Goal: Task Accomplishment & Management: Complete application form

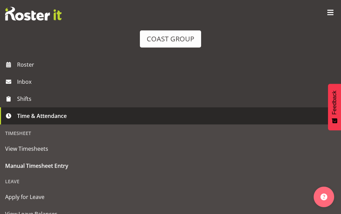
select select "1512"
select select "624"
select select "1512"
select select "624"
select select "221"
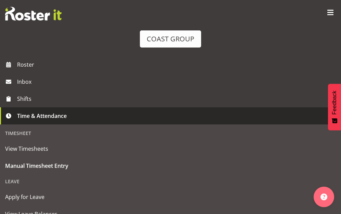
select select "1512"
select select "624"
select select "221"
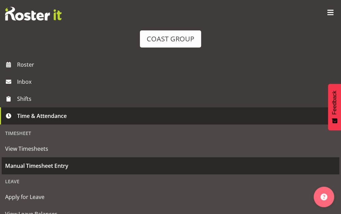
click at [53, 166] on span "Manual Timesheet Entry" at bounding box center [170, 166] width 331 height 10
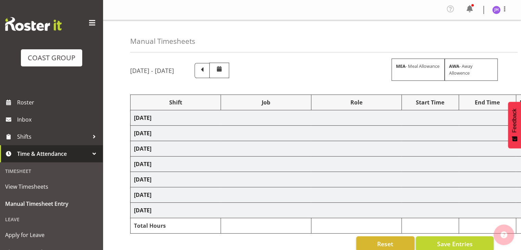
select select "1512"
select select "624"
select select "1512"
select select "624"
select select "1512"
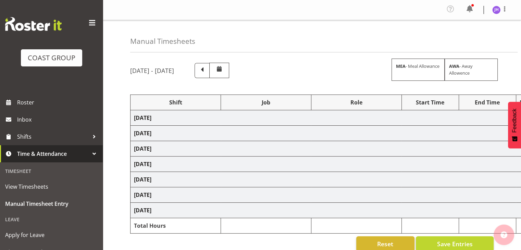
select select "624"
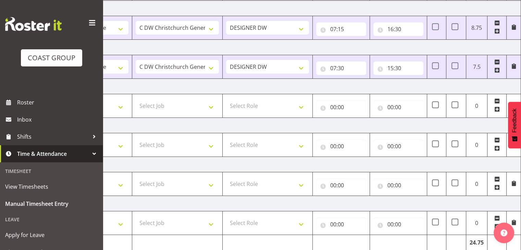
scroll to position [108, 0]
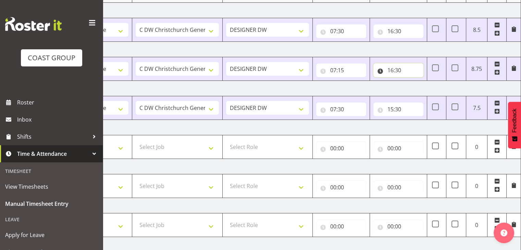
click at [393, 72] on input "16:30" at bounding box center [398, 70] width 50 height 14
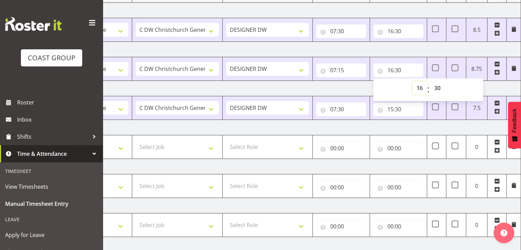
click at [417, 88] on select "00 01 02 03 04 05 06 07 08 09 10 11 12 13 14 15 16 17 18 19 20 21 22 23" at bounding box center [419, 88] width 15 height 14
select select "17"
click at [412, 81] on select "00 01 02 03 04 05 06 07 08 09 10 11 12 13 14 15 16 17 18 19 20 21 22 23" at bounding box center [419, 88] width 15 height 14
type input "17:30"
drag, startPoint x: 434, startPoint y: 85, endPoint x: 439, endPoint y: 85, distance: 4.5
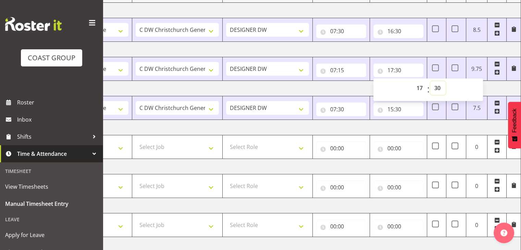
click at [435, 85] on select "00 01 02 03 04 05 06 07 08 09 10 11 12 13 14 15 16 17 18 19 20 21 22 23 24 25 2…" at bounding box center [437, 88] width 15 height 14
select select "0"
click at [430, 81] on select "00 01 02 03 04 05 06 07 08 09 10 11 12 13 14 15 16 17 18 19 20 21 22 23 24 25 2…" at bounding box center [437, 88] width 15 height 14
type input "17:00"
click at [349, 85] on td "[DATE]" at bounding box center [281, 88] width 479 height 15
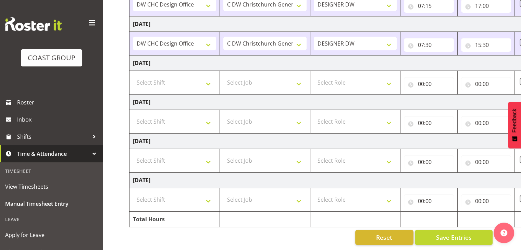
scroll to position [0, 0]
click at [202, 76] on select "Select Shift CHC SIGN ADMIN (LEAVE ALONE, DONT MAKE INACTIVE) DW CHC ARK WORK D…" at bounding box center [175, 83] width 83 height 14
select select "1512"
click at [134, 76] on select "Select Shift CHC SIGN ADMIN (LEAVE ALONE, DONT MAKE INACTIVE) DW CHC ARK WORK D…" at bounding box center [175, 83] width 83 height 14
click at [253, 79] on select "Select Job 1 Carlton Events 1 Carlton Hamilton 1 Carlton Wellington 1 EHS WAREH…" at bounding box center [265, 83] width 83 height 14
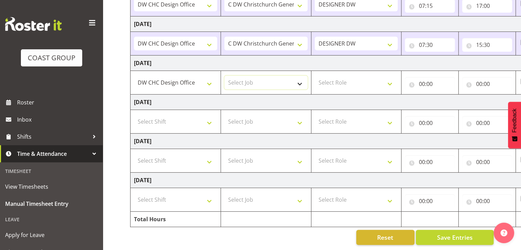
select select "624"
click at [224, 76] on select "Select Job 1 Carlton Events 1 Carlton Hamilton 1 Carlton Wellington 1 EHS WAREH…" at bounding box center [265, 83] width 83 height 14
click at [338, 80] on select "Select Role DESIGNER DW" at bounding box center [356, 83] width 83 height 14
select select "221"
click at [315, 76] on select "Select Role DESIGNER DW" at bounding box center [356, 83] width 83 height 14
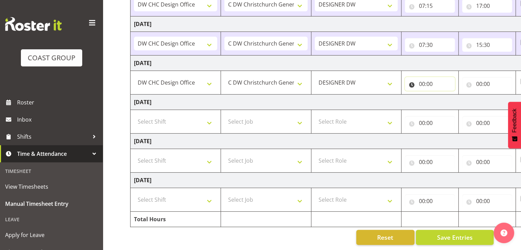
click at [426, 78] on input "00:00" at bounding box center [430, 84] width 50 height 14
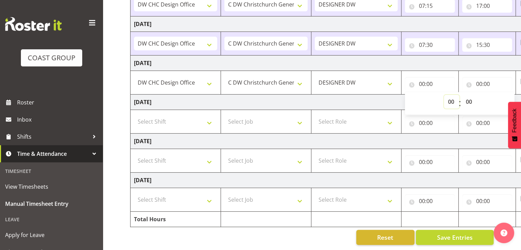
click at [453, 97] on select "00 01 02 03 04 05 06 07 08 09 10 11 12 13 14 15 16 17 18 19 20 21 22 23" at bounding box center [451, 102] width 15 height 14
select select "14"
click at [444, 95] on select "00 01 02 03 04 05 06 07 08 09 10 11 12 13 14 15 16 17 18 19 20 21 22 23" at bounding box center [451, 102] width 15 height 14
type input "14:00"
click at [470, 96] on select "00 01 02 03 04 05 06 07 08 09 10 11 12 13 14 15 16 17 18 19 20 21 22 23 24 25 2…" at bounding box center [469, 102] width 15 height 14
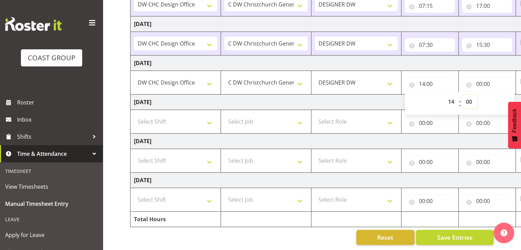
select select "15"
click at [462, 95] on select "00 01 02 03 04 05 06 07 08 09 10 11 12 13 14 15 16 17 18 19 20 21 22 23 24 25 2…" at bounding box center [469, 102] width 15 height 14
type input "14:15"
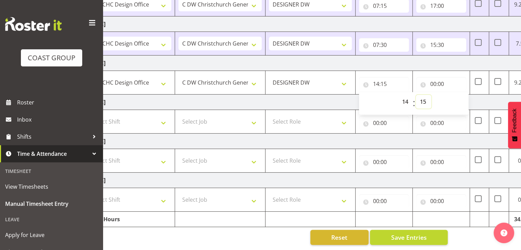
scroll to position [0, 89]
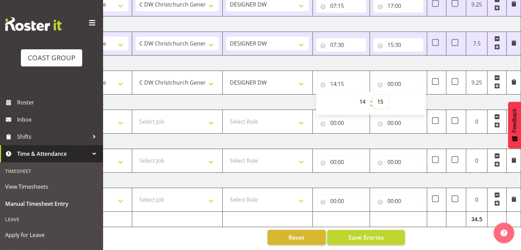
click at [379, 95] on select "00 01 02 03 04 05 06 07 08 09 10 11 12 13 14 15 16 17 18 19 20 21 22 23 24 25 2…" at bounding box center [380, 102] width 15 height 14
select select "30"
click at [373, 95] on select "00 01 02 03 04 05 06 07 08 09 10 11 12 13 14 15 16 17 18 19 20 21 22 23 24 25 2…" at bounding box center [380, 102] width 15 height 14
type input "14:30"
click at [394, 78] on input "00:00" at bounding box center [398, 84] width 50 height 14
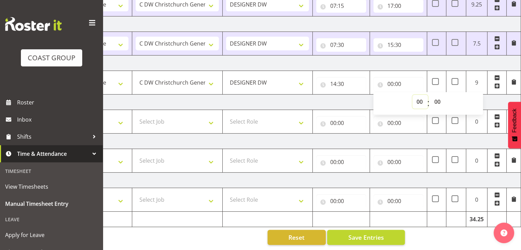
click at [420, 98] on select "00 01 02 03 04 05 06 07 08 09 10 11 12 13 14 15 16 17 18 19 20 21 22 23" at bounding box center [419, 102] width 15 height 14
select select "17"
click at [412, 95] on select "00 01 02 03 04 05 06 07 08 09 10 11 12 13 14 15 16 17 18 19 20 21 22 23" at bounding box center [419, 102] width 15 height 14
type input "17:00"
click at [493, 97] on td "[DATE]" at bounding box center [281, 102] width 479 height 15
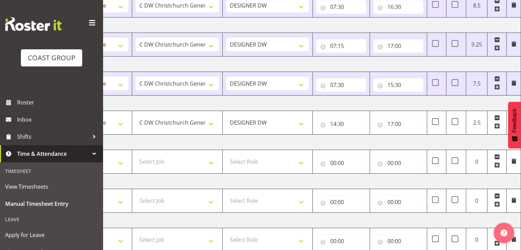
scroll to position [176, 0]
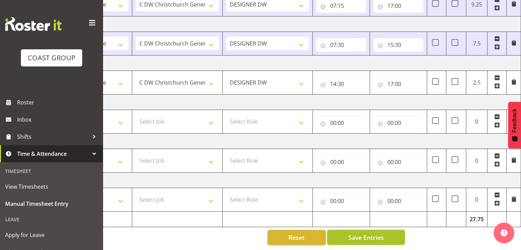
click at [372, 234] on span "Save Entries" at bounding box center [366, 237] width 36 height 9
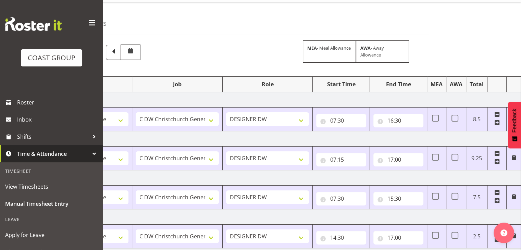
scroll to position [0, 0]
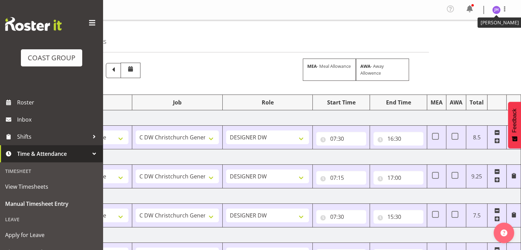
click at [496, 8] on img at bounding box center [496, 10] width 8 height 8
click at [459, 39] on link "Log Out" at bounding box center [476, 38] width 66 height 12
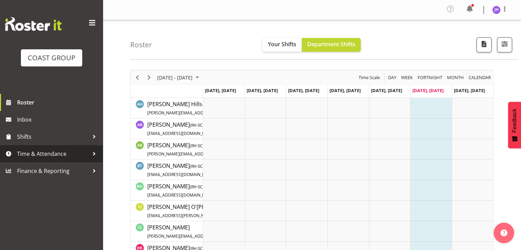
click at [40, 155] on span "Time & Attendance" at bounding box center [53, 154] width 72 height 10
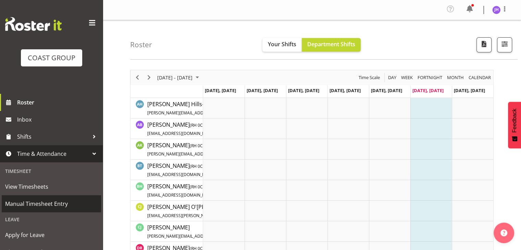
click at [50, 202] on span "Manual Timesheet Entry" at bounding box center [51, 204] width 92 height 10
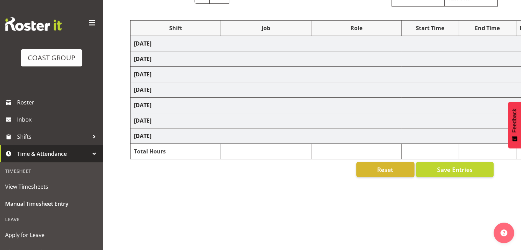
scroll to position [87, 0]
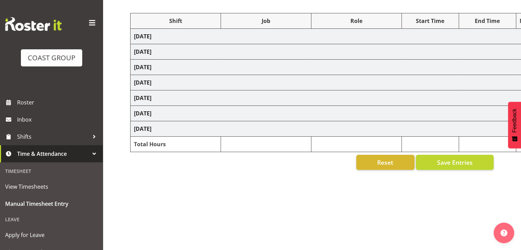
select select "1512"
select select "624"
select select "1512"
select select "624"
select select "1512"
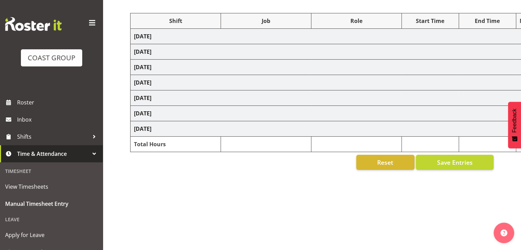
select select "624"
select select "1512"
select select "624"
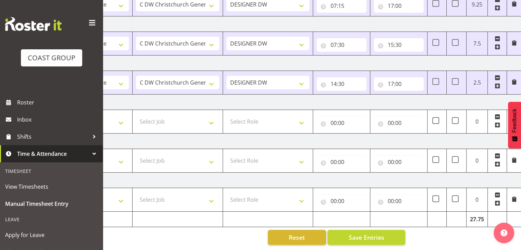
scroll to position [0, 89]
click at [396, 78] on input "17:00" at bounding box center [398, 84] width 50 height 14
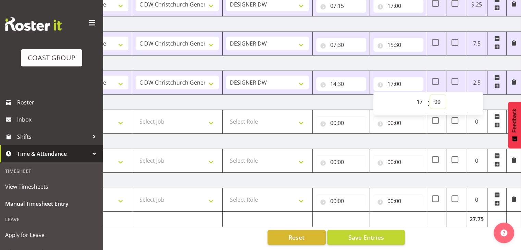
click at [438, 96] on select "00 01 02 03 04 05 06 07 08 09 10 11 12 13 14 15 16 17 18 19 20 21 22 23 24 25 2…" at bounding box center [437, 102] width 15 height 14
select select "30"
click at [430, 95] on select "00 01 02 03 04 05 06 07 08 09 10 11 12 13 14 15 16 17 18 19 20 21 22 23 24 25 2…" at bounding box center [437, 102] width 15 height 14
type input "17:30"
click at [337, 96] on td "[DATE]" at bounding box center [281, 102] width 479 height 15
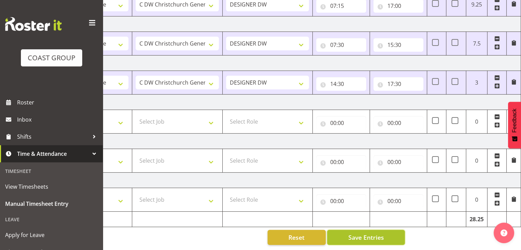
click at [375, 233] on span "Save Entries" at bounding box center [366, 237] width 36 height 9
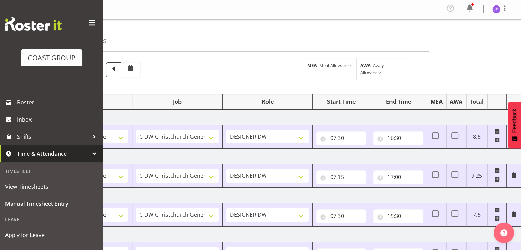
scroll to position [0, 0]
click at [495, 9] on img at bounding box center [496, 10] width 8 height 8
click at [468, 41] on link "Log Out" at bounding box center [476, 38] width 66 height 12
